Goal: Check status: Check status

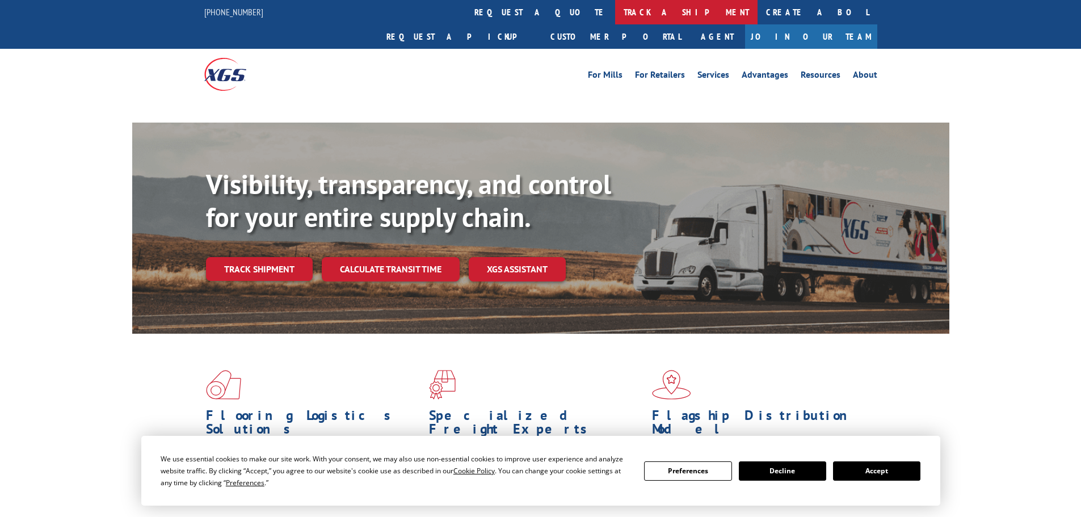
click at [615, 14] on link "track a shipment" at bounding box center [686, 12] width 142 height 24
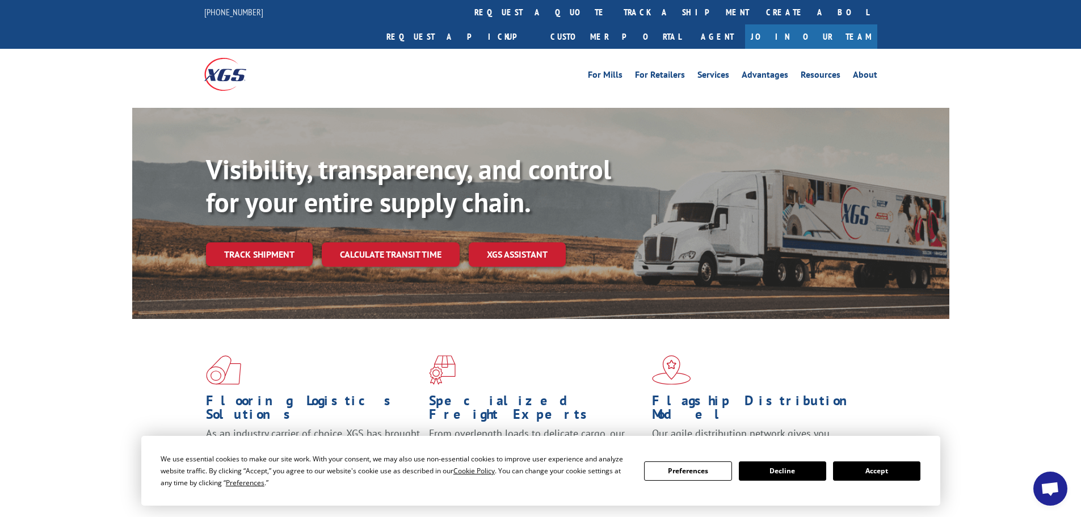
click at [881, 472] on button "Accept" at bounding box center [876, 470] width 87 height 19
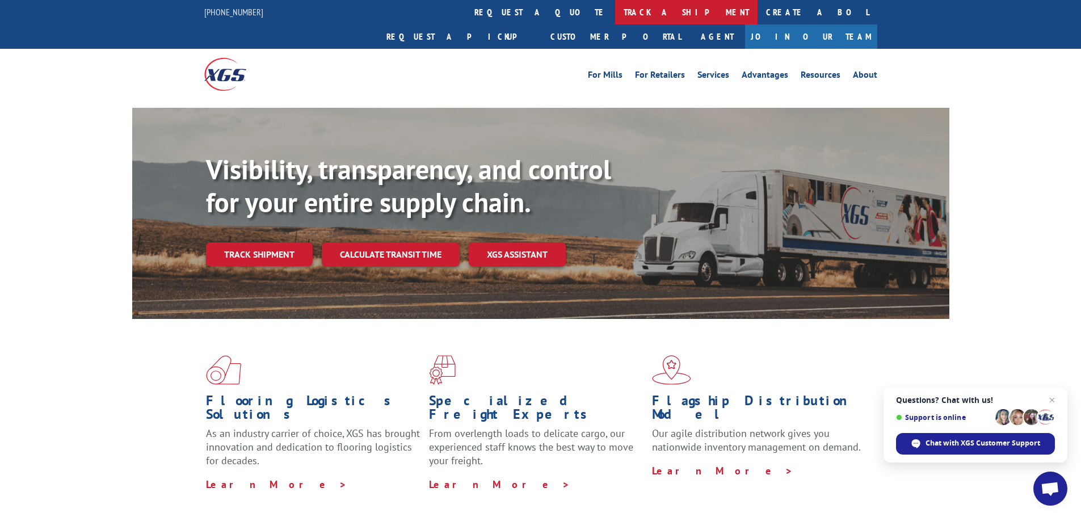
click at [615, 11] on link "track a shipment" at bounding box center [686, 12] width 142 height 24
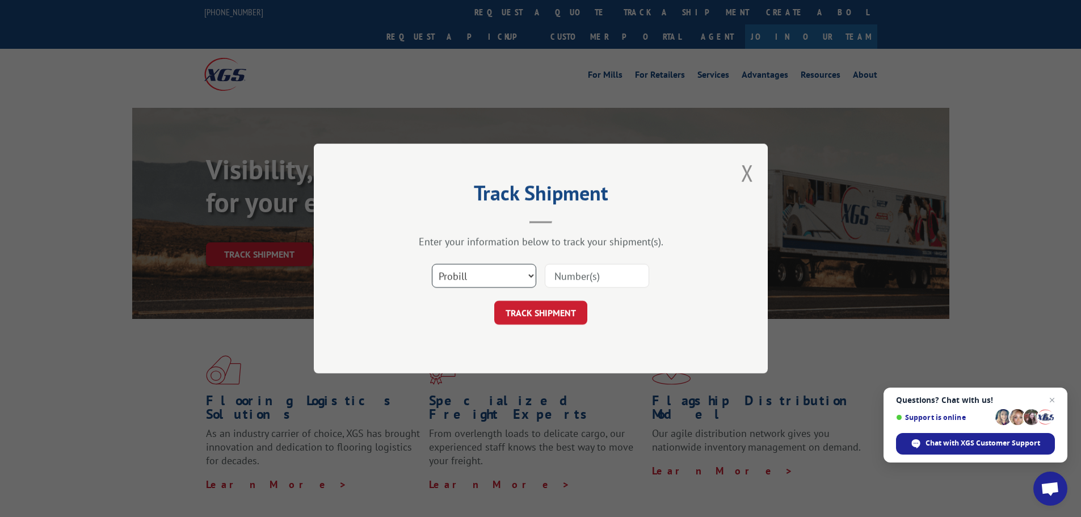
click at [469, 272] on select "Select category... Probill BOL PO" at bounding box center [484, 276] width 104 height 24
select select "po"
click at [432, 264] on select "Select category... Probill BOL PO" at bounding box center [484, 276] width 104 height 24
click at [575, 280] on input at bounding box center [597, 276] width 104 height 24
paste input "25548920"
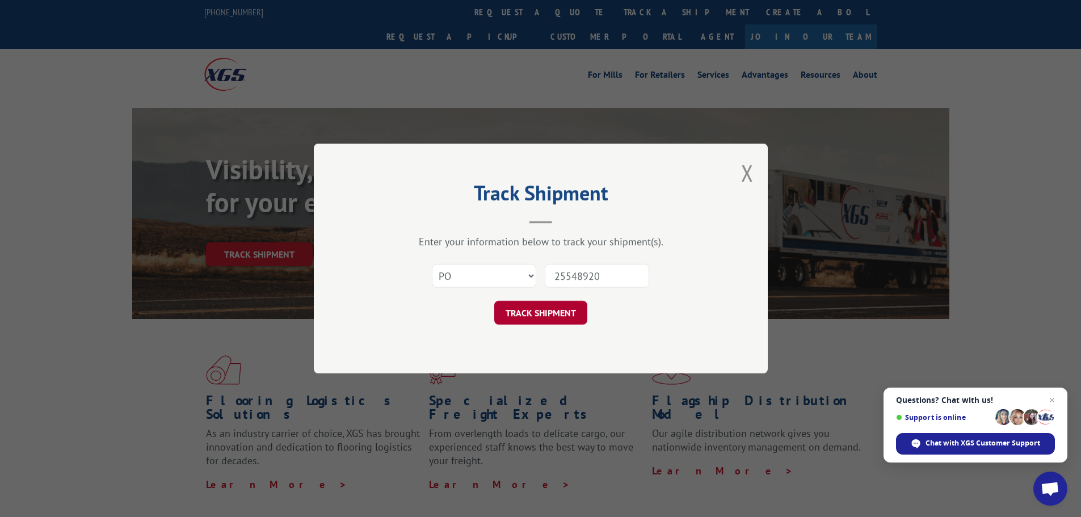
type input "25548920"
click at [540, 308] on button "TRACK SHIPMENT" at bounding box center [540, 313] width 93 height 24
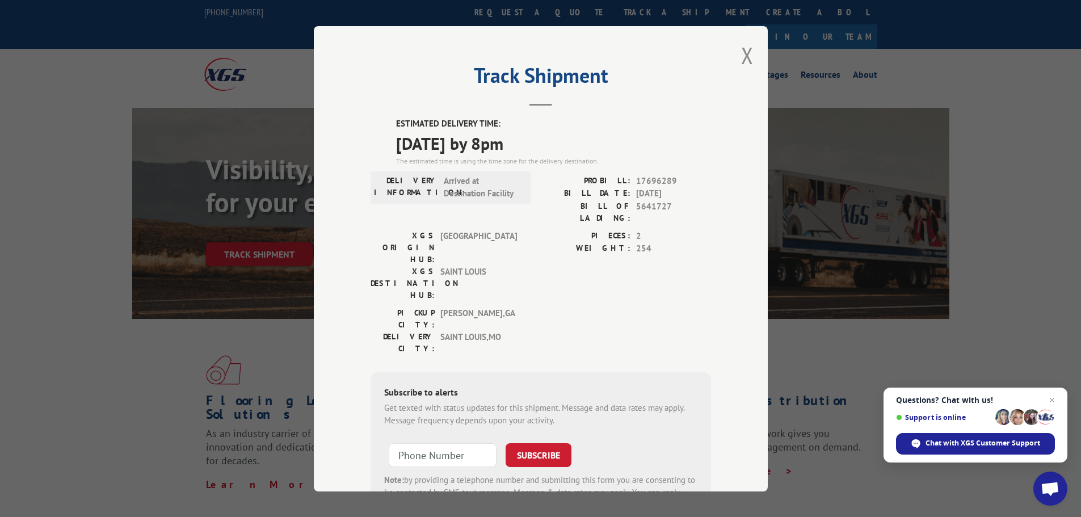
click at [104, 168] on div "Track Shipment ESTIMATED DELIVERY TIME: [DATE] by 8pm The estimated time is usi…" at bounding box center [540, 258] width 1081 height 517
